Goal: Task Accomplishment & Management: Manage account settings

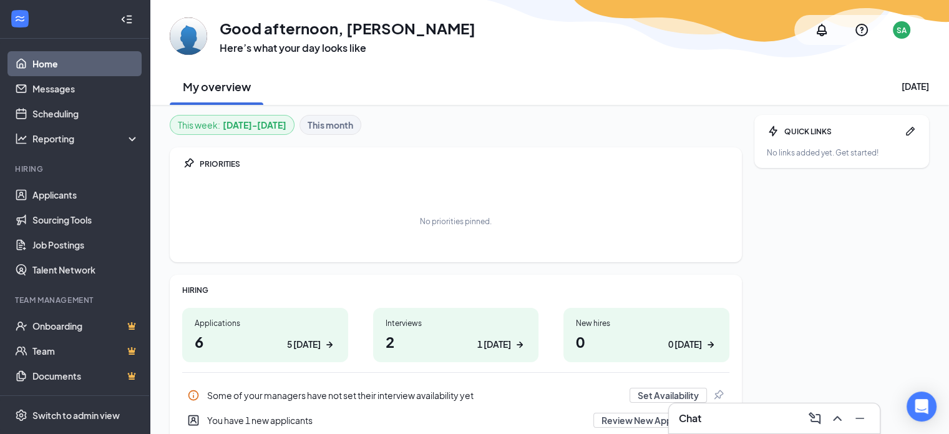
click at [500, 340] on div "1 [DATE]" at bounding box center [495, 344] width 34 height 13
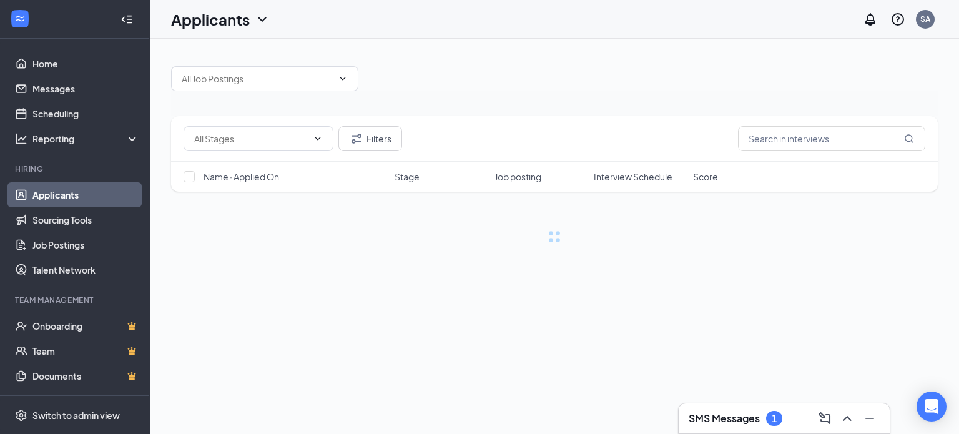
click at [759, 416] on h3 "SMS Messages" at bounding box center [723, 418] width 71 height 14
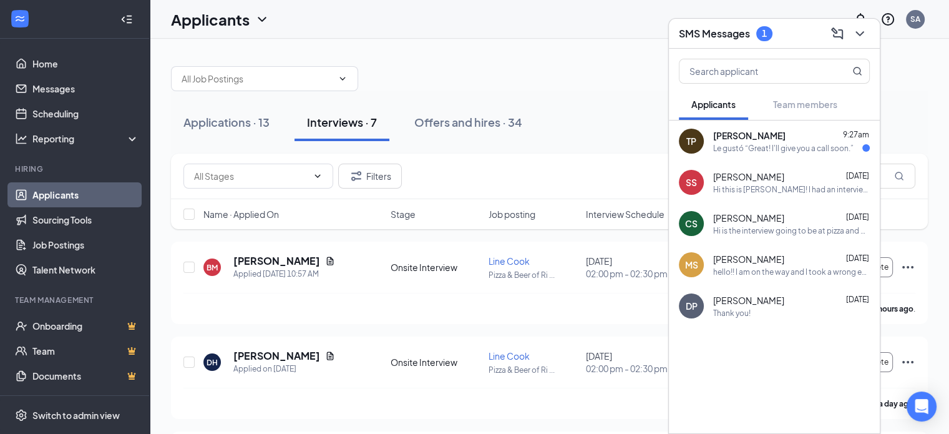
click at [783, 152] on div "Le gustó “Great! I'll give you a call soon.”" at bounding box center [783, 148] width 140 height 11
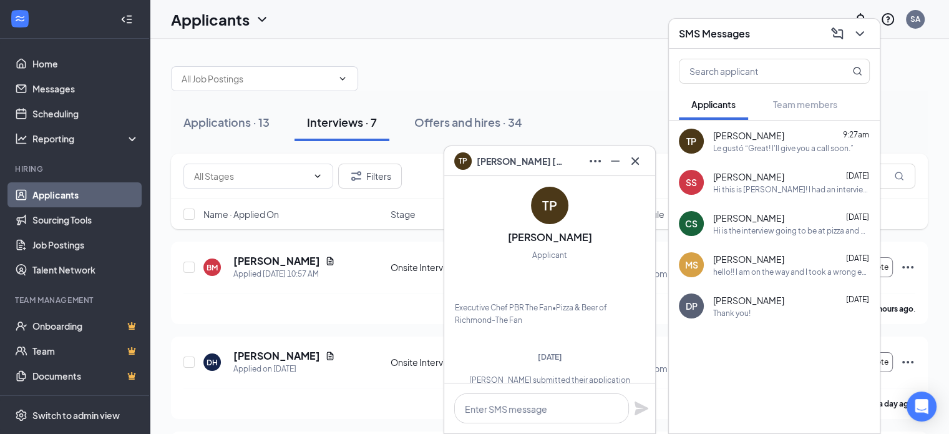
scroll to position [-589, 0]
click at [639, 154] on icon "Cross" at bounding box center [635, 161] width 15 height 15
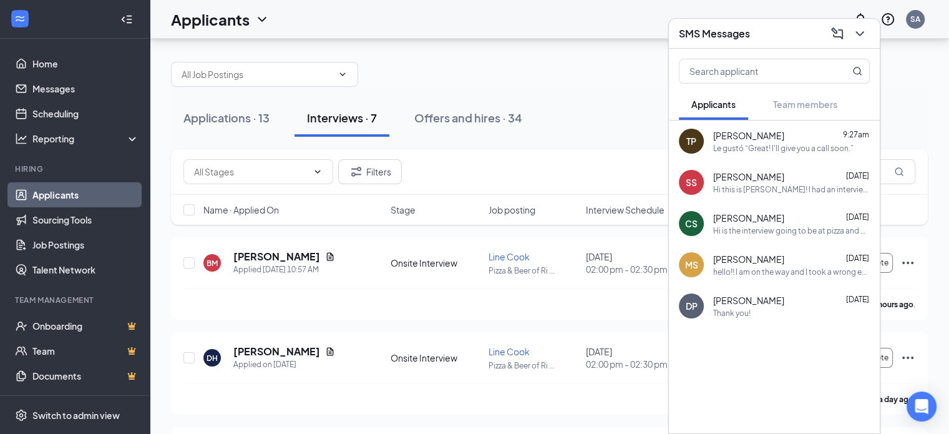
scroll to position [0, 0]
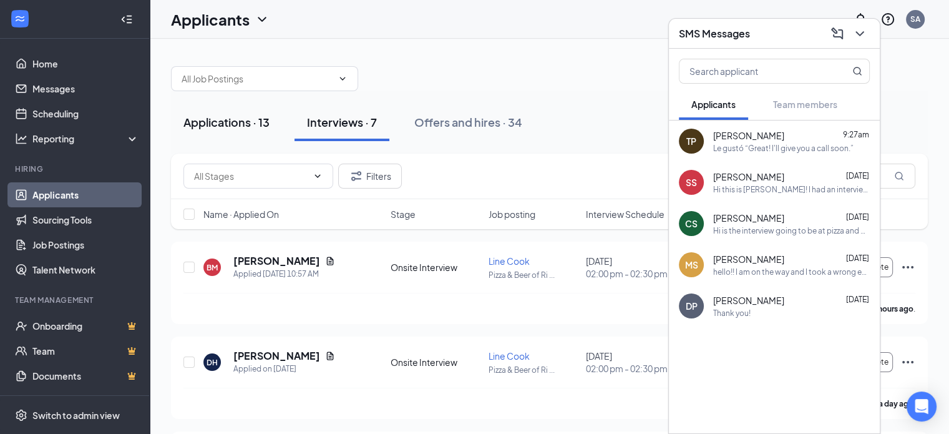
click at [242, 120] on div "Applications · 13" at bounding box center [227, 122] width 86 height 16
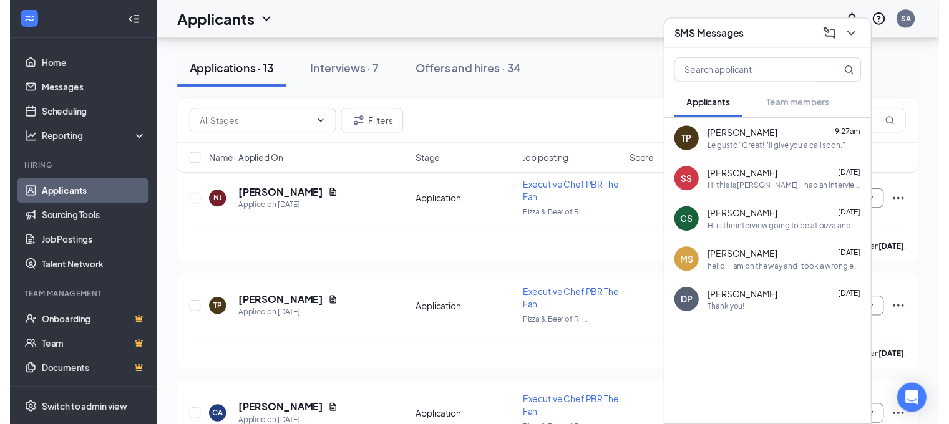
scroll to position [1061, 0]
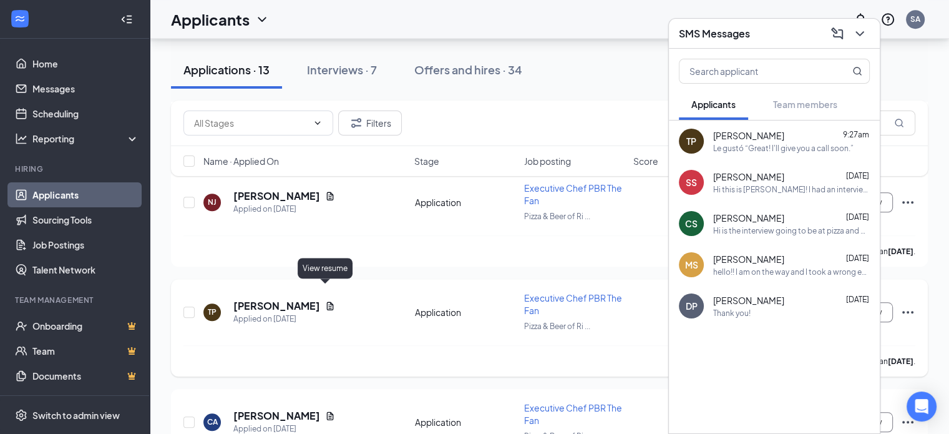
click at [325, 301] on icon "Document" at bounding box center [330, 306] width 10 height 10
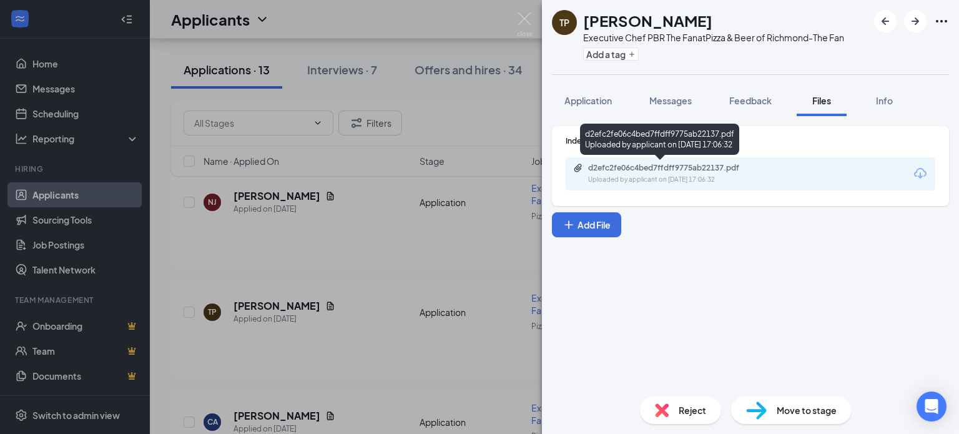
click at [620, 172] on div "d2efc2fe06c4bed7ffdff9775ab22137.pdf" at bounding box center [675, 168] width 175 height 10
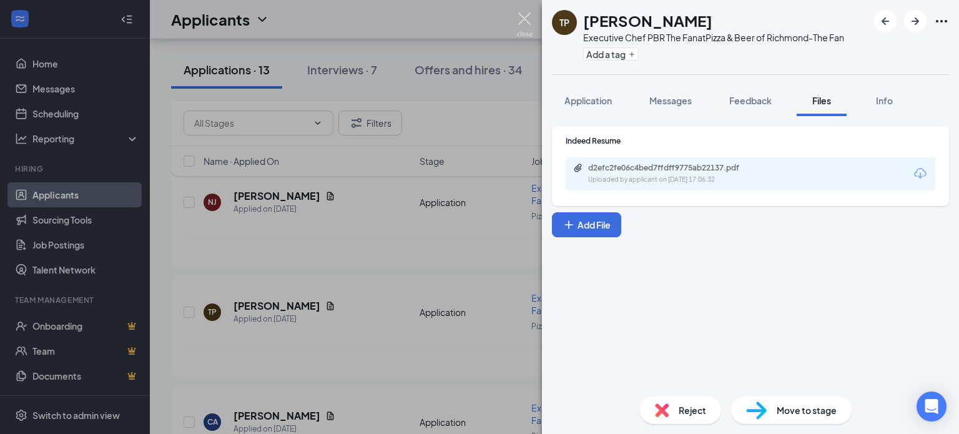
click at [521, 20] on img at bounding box center [525, 24] width 16 height 24
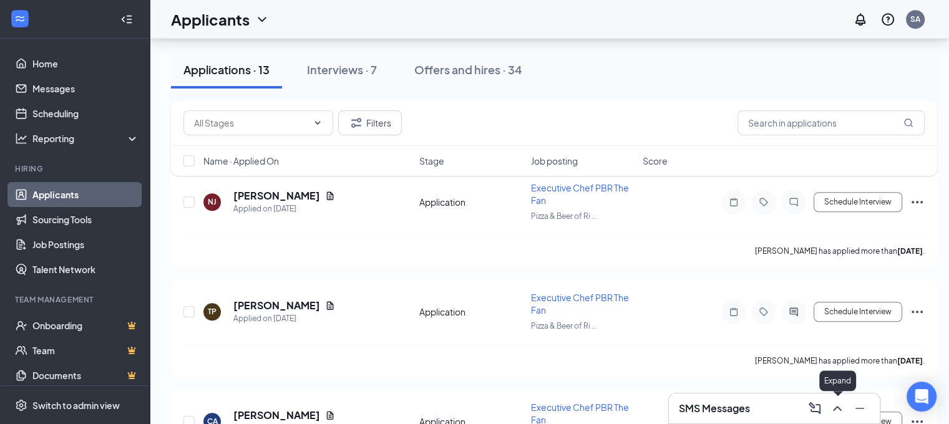
click at [840, 406] on icon "ChevronUp" at bounding box center [837, 408] width 15 height 15
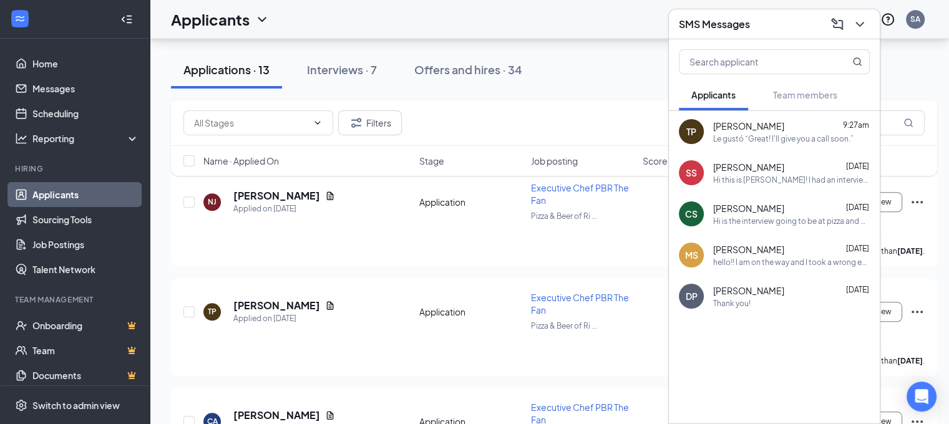
click at [760, 142] on div "Le gustó “Great! I'll give you a call soon.”" at bounding box center [783, 139] width 140 height 11
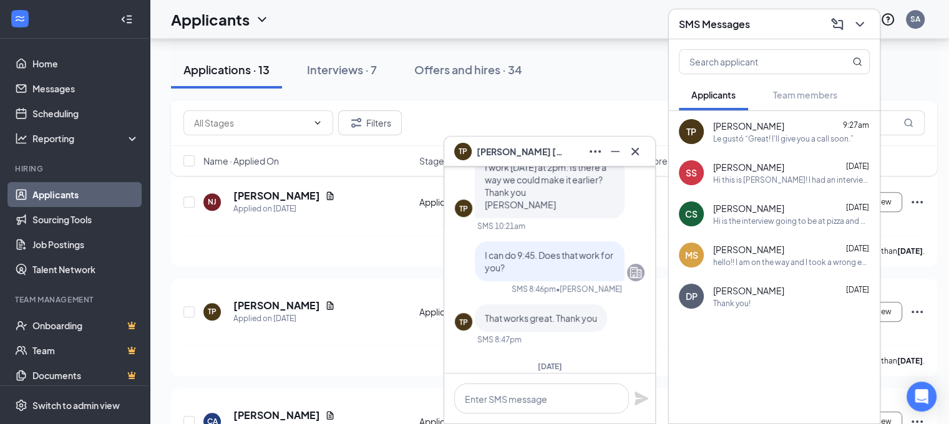
scroll to position [-250, 0]
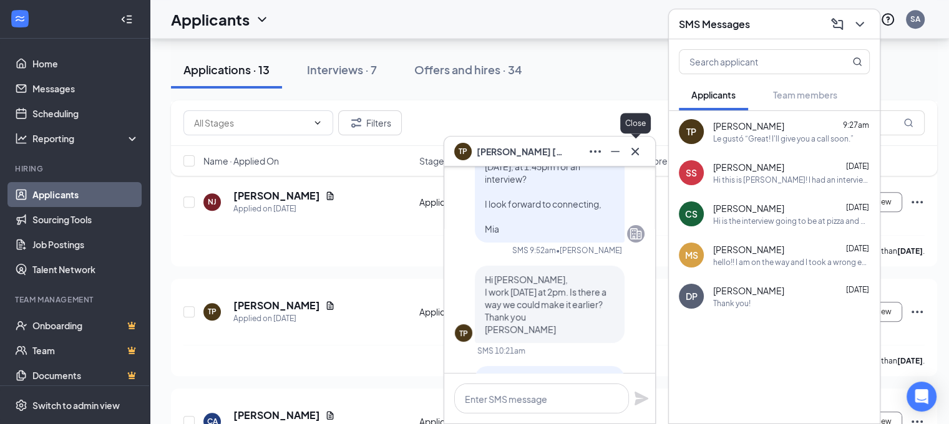
click at [629, 152] on icon "Cross" at bounding box center [635, 151] width 15 height 15
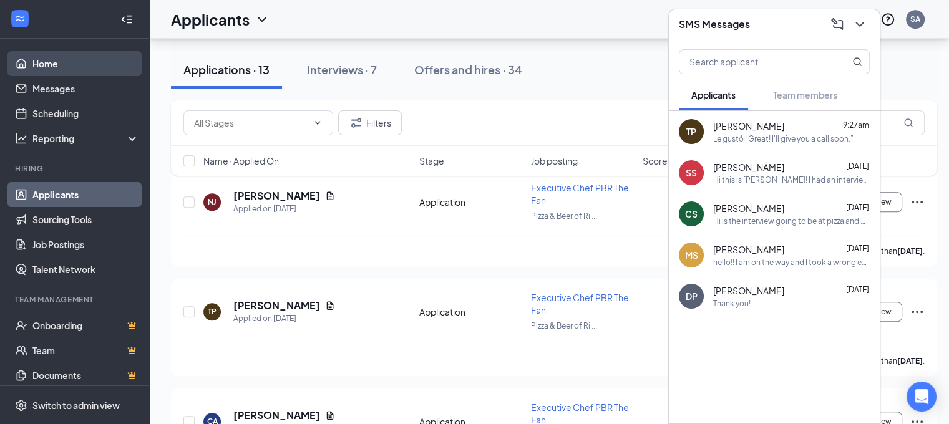
click at [42, 64] on link "Home" at bounding box center [85, 63] width 107 height 25
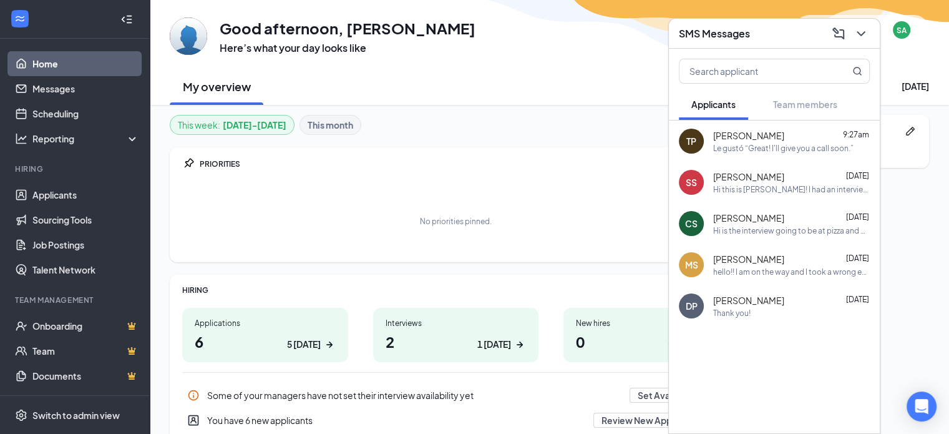
click at [504, 343] on div "1 [DATE]" at bounding box center [495, 344] width 34 height 13
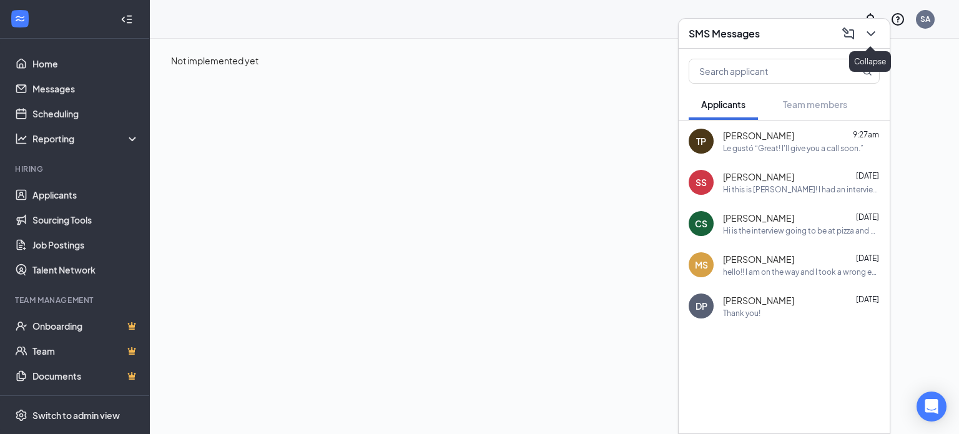
click at [870, 32] on icon "ChevronDown" at bounding box center [870, 33] width 15 height 15
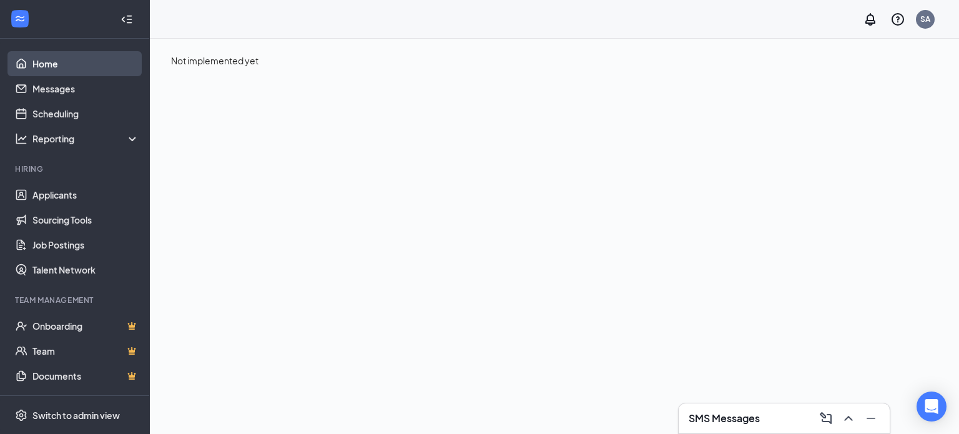
click at [32, 68] on link "Home" at bounding box center [85, 63] width 107 height 25
